Goal: Information Seeking & Learning: Learn about a topic

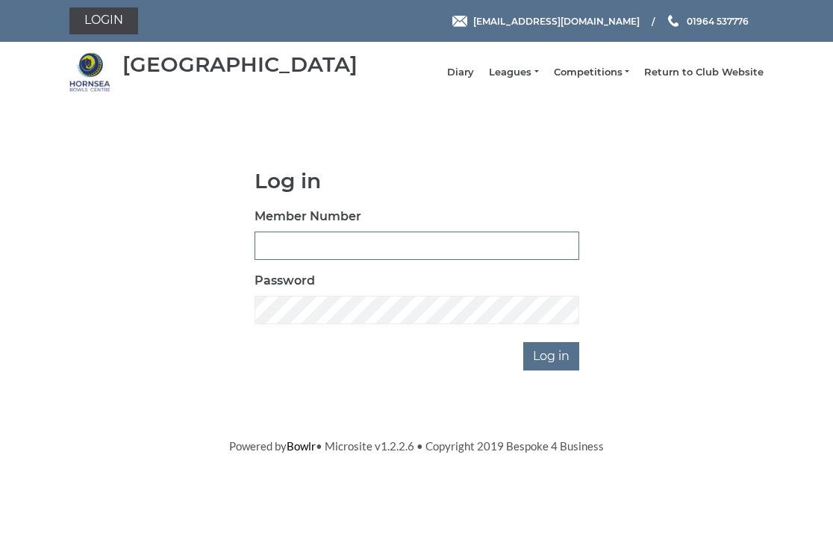
type input "0326"
click at [553, 366] on input "Log in" at bounding box center [551, 356] width 56 height 28
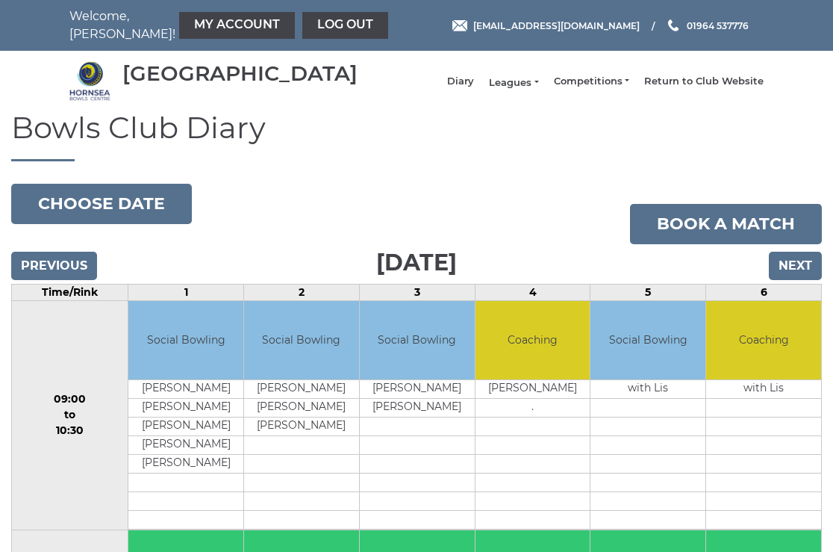
click at [522, 85] on link "Leagues" at bounding box center [513, 82] width 49 height 13
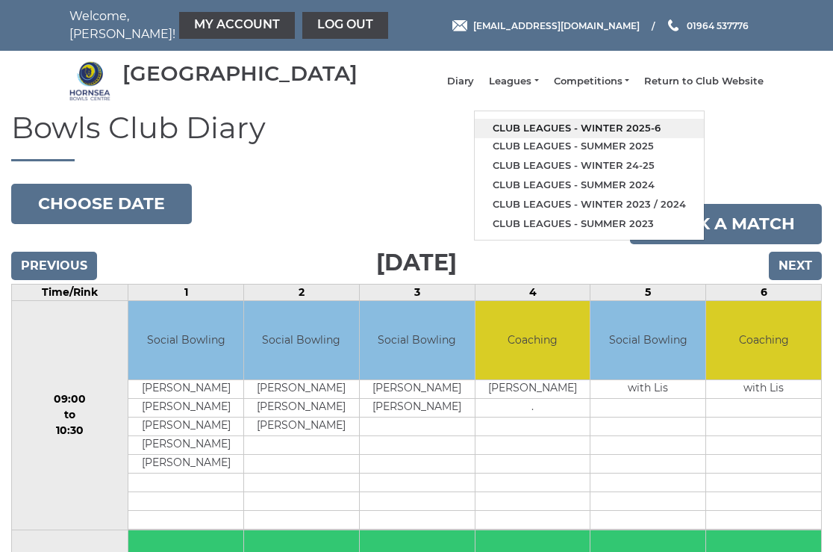
click at [545, 135] on link "Club leagues - Winter 2025-6" at bounding box center [589, 128] width 229 height 19
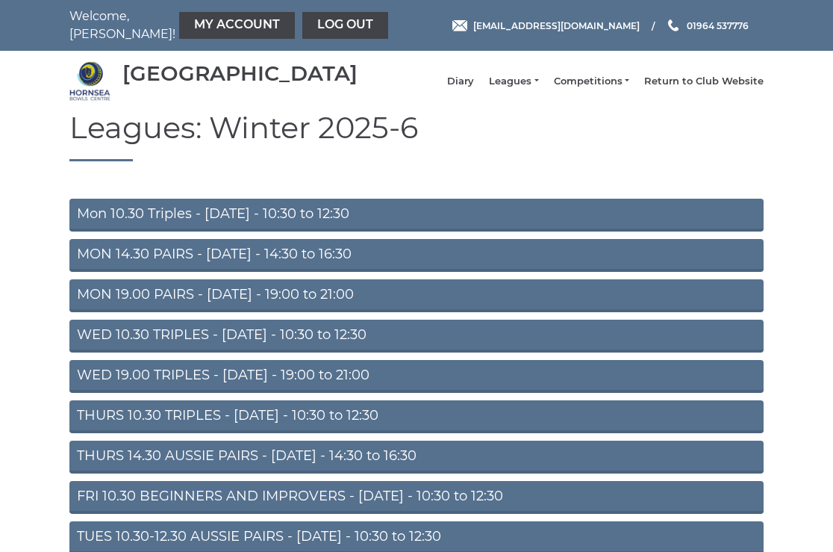
click at [237, 220] on link "Mon 10.30 Triples - [DATE] - 10:30 to 12:30" at bounding box center [416, 215] width 694 height 33
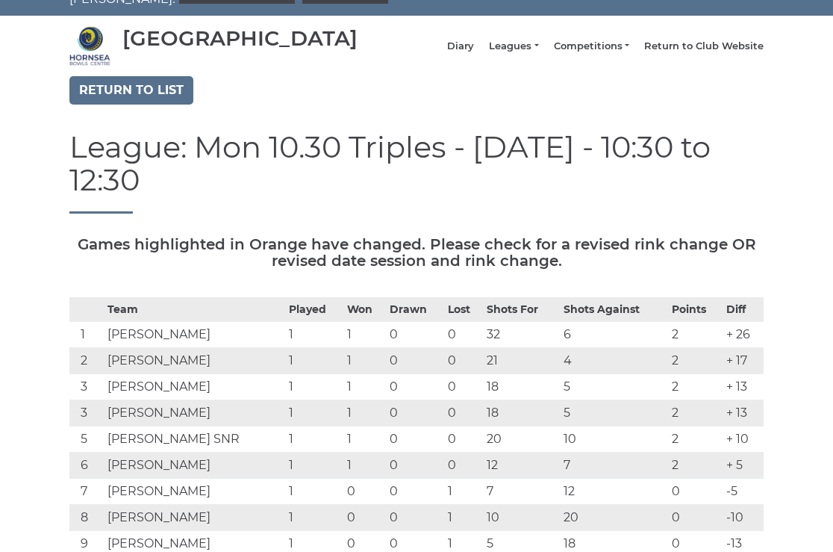
scroll to position [31, 0]
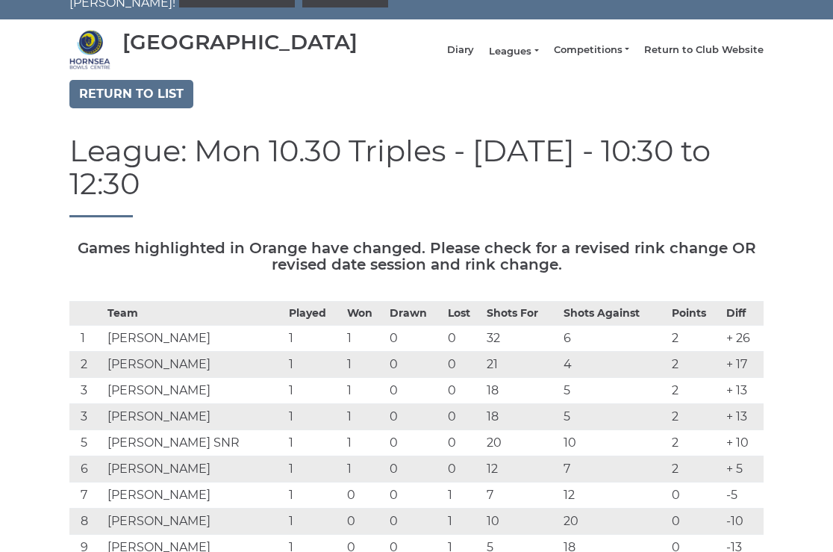
click at [525, 56] on link "Leagues" at bounding box center [513, 51] width 49 height 13
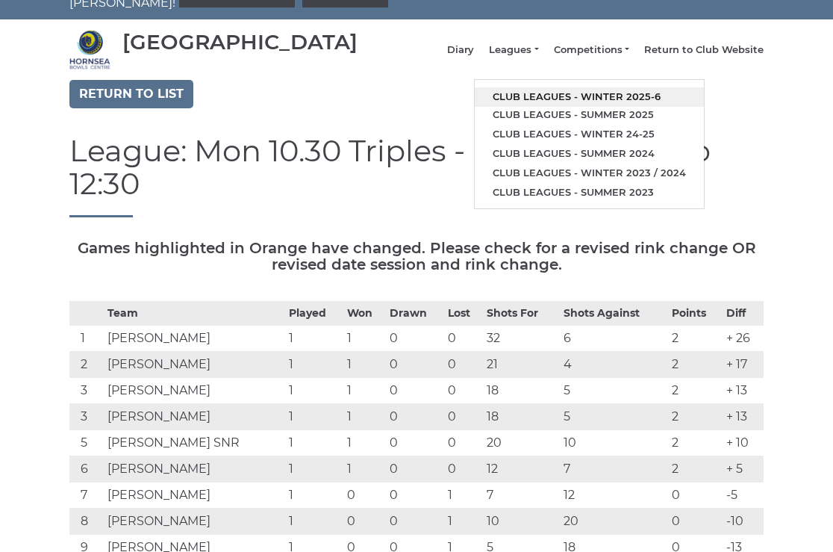
click at [549, 102] on link "Club leagues - Winter 2025-6" at bounding box center [589, 96] width 229 height 19
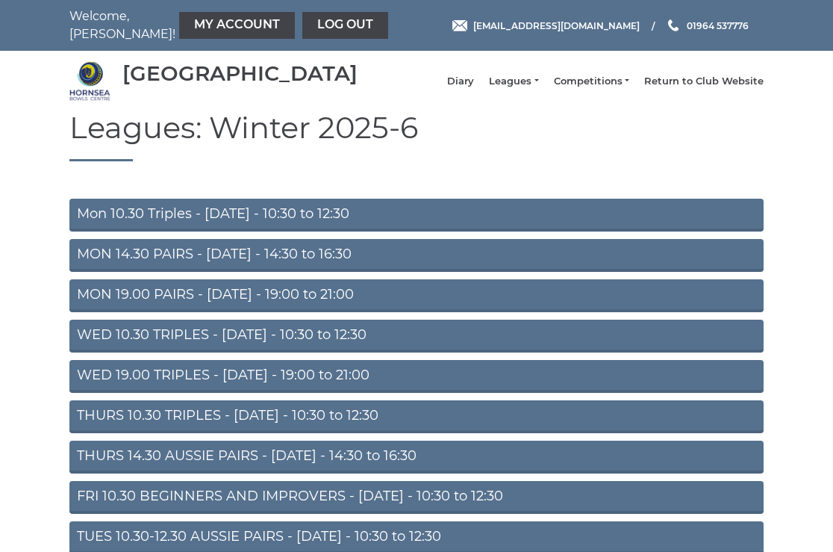
click at [188, 462] on link "THURS 14.30 AUSSIE PAIRS - Thursday - 14:30 to 16:30" at bounding box center [416, 456] width 694 height 33
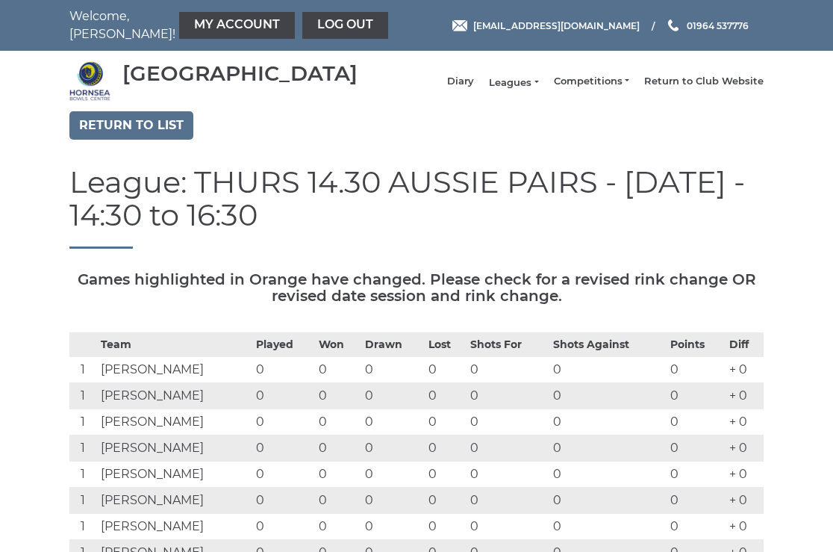
click at [525, 89] on link "Leagues" at bounding box center [513, 82] width 49 height 13
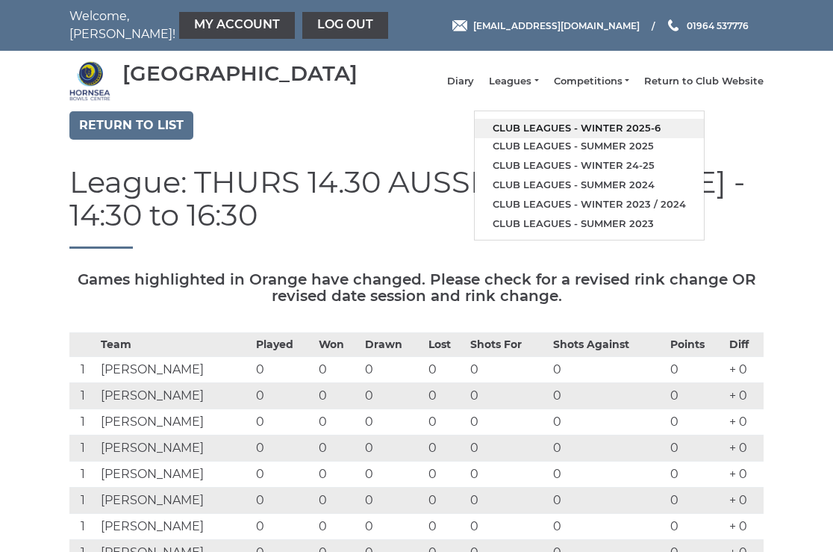
click at [538, 137] on link "Club leagues - Winter 2025-6" at bounding box center [589, 128] width 229 height 19
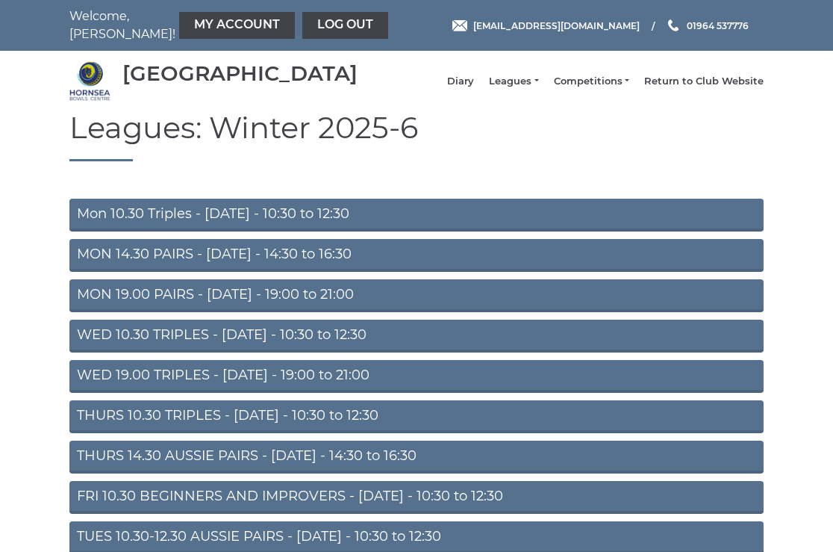
click at [243, 227] on link "Mon 10.30 Triples - Monday - 10:30 to 12:30" at bounding box center [416, 215] width 694 height 33
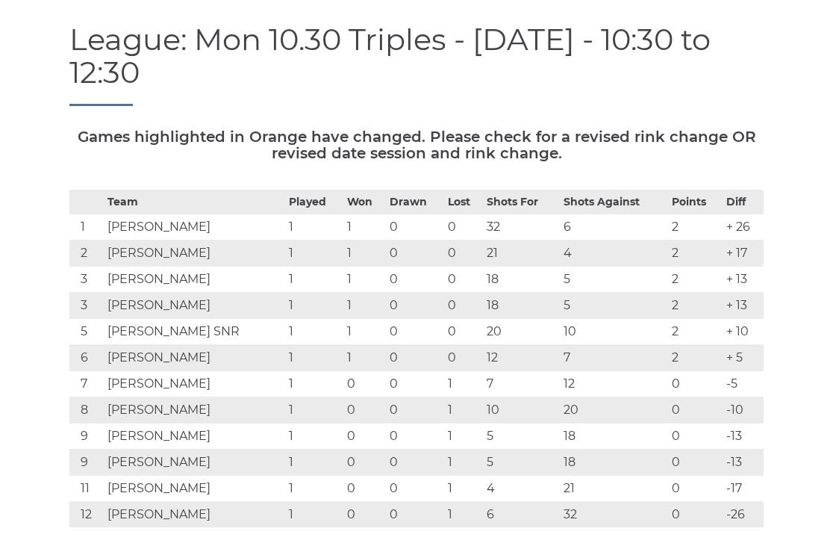
scroll to position [142, 0]
